Goal: Navigation & Orientation: Find specific page/section

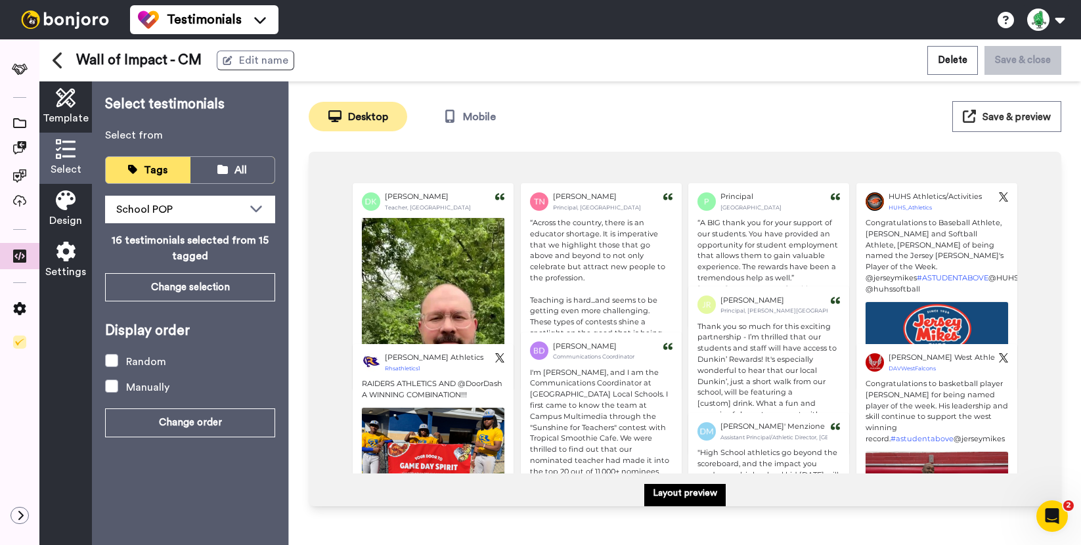
scroll to position [338, 0]
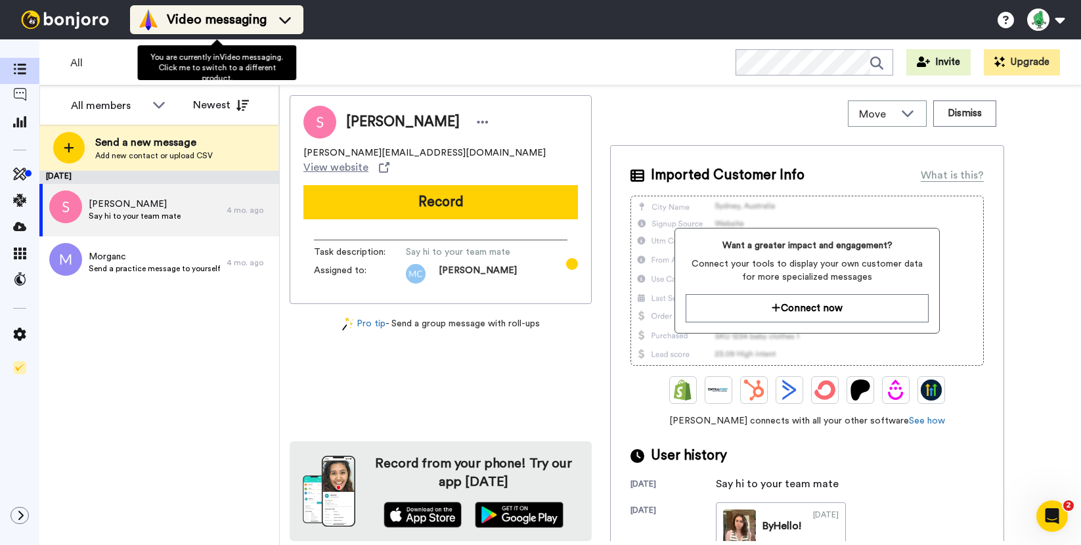
click at [168, 17] on span "Video messaging" at bounding box center [217, 20] width 100 height 18
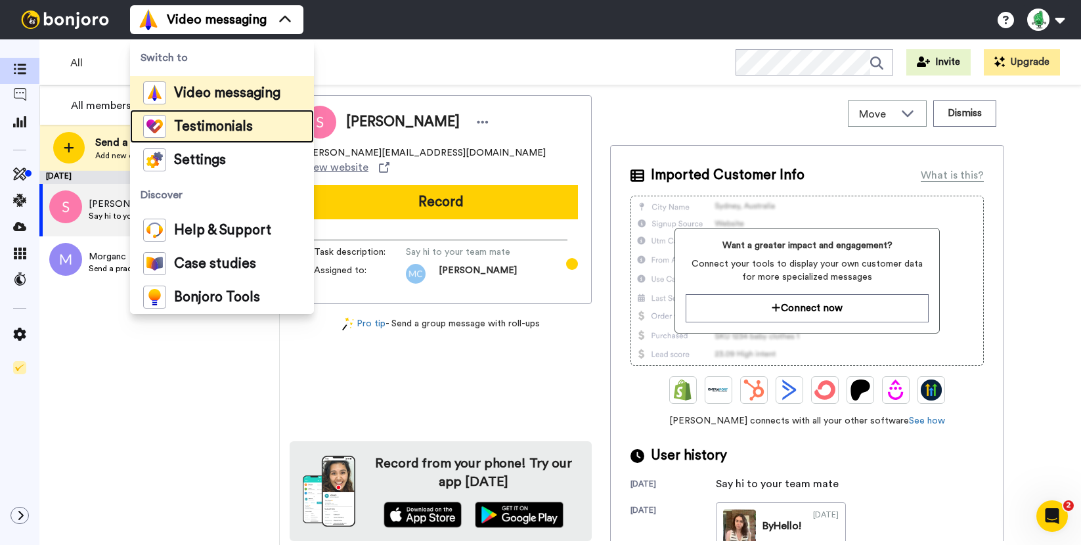
click at [196, 125] on span "Testimonials" at bounding box center [213, 126] width 79 height 13
